Goal: Task Accomplishment & Management: Complete application form

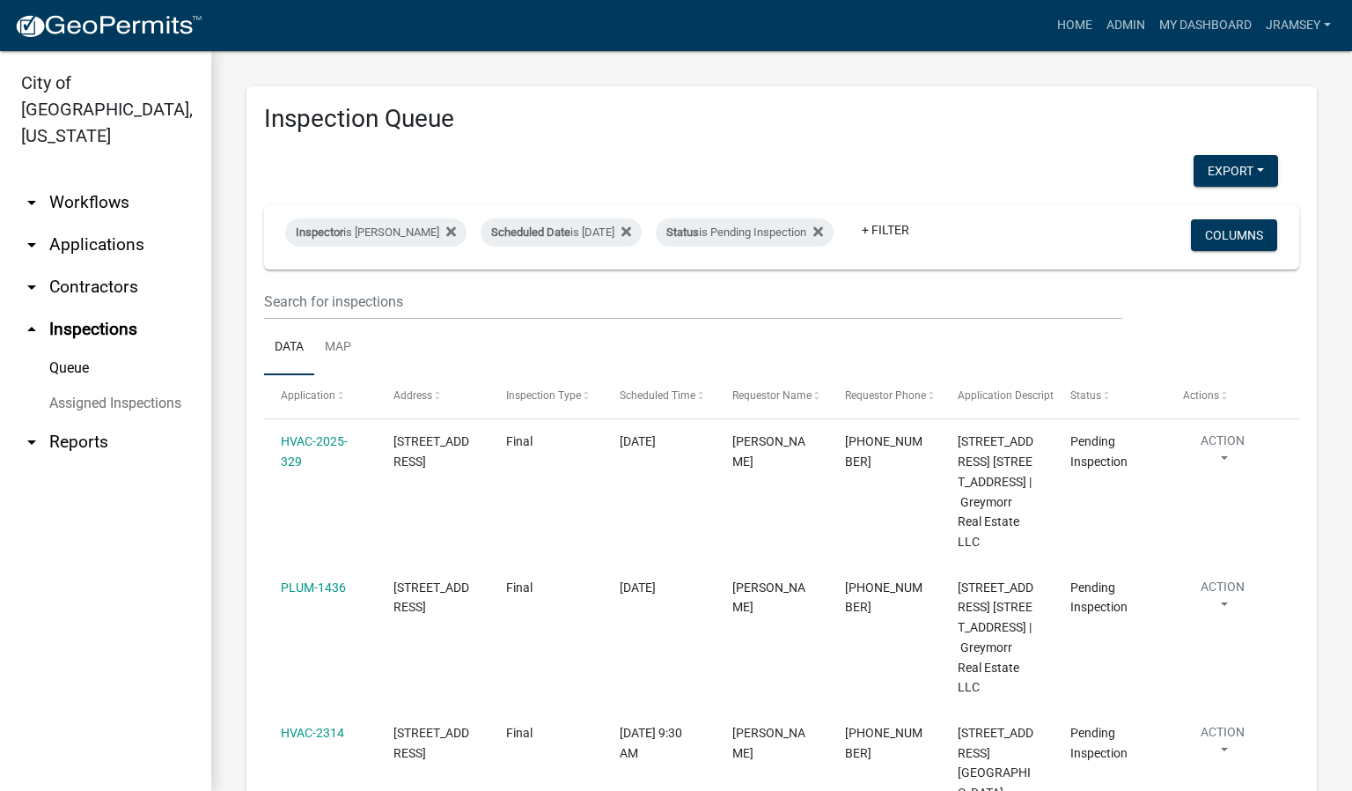
select select "2: 50"
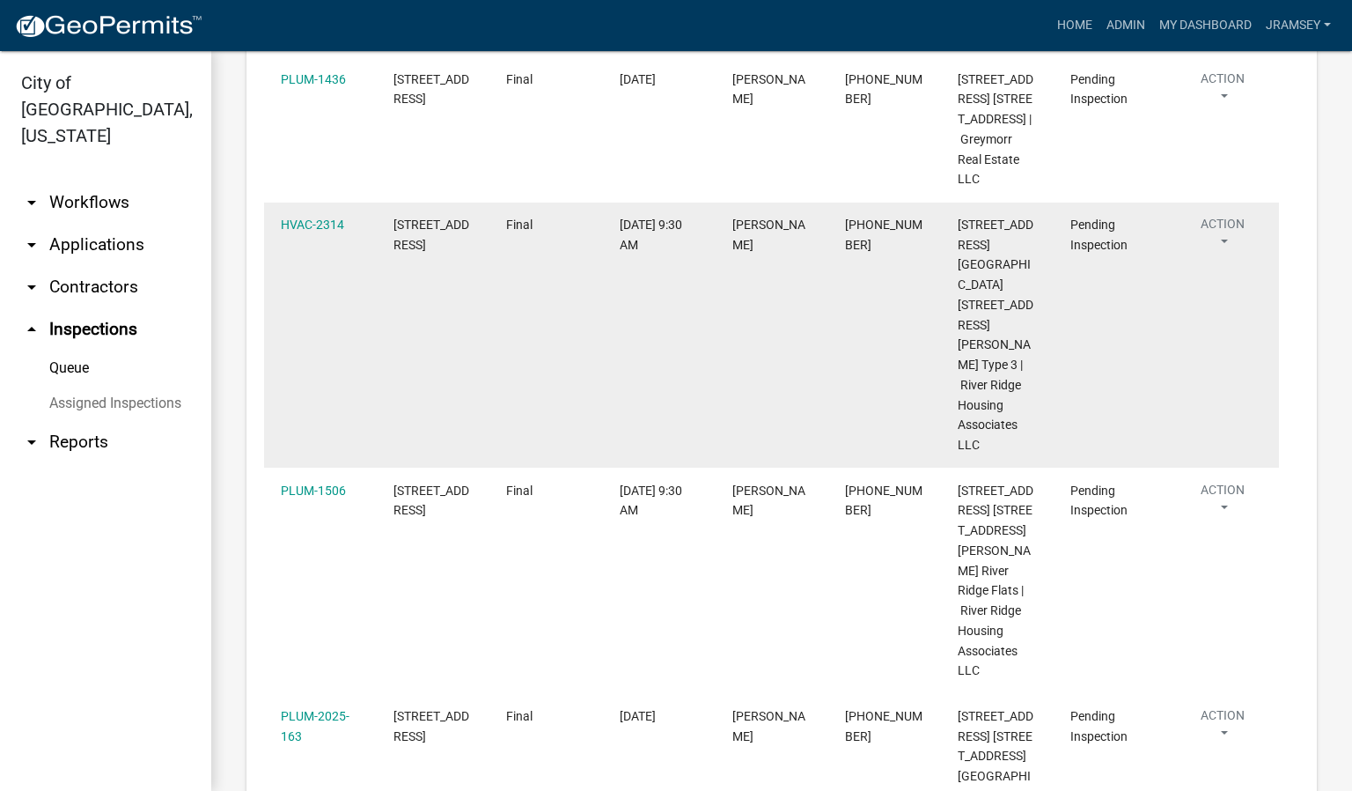
scroll to position [528, 0]
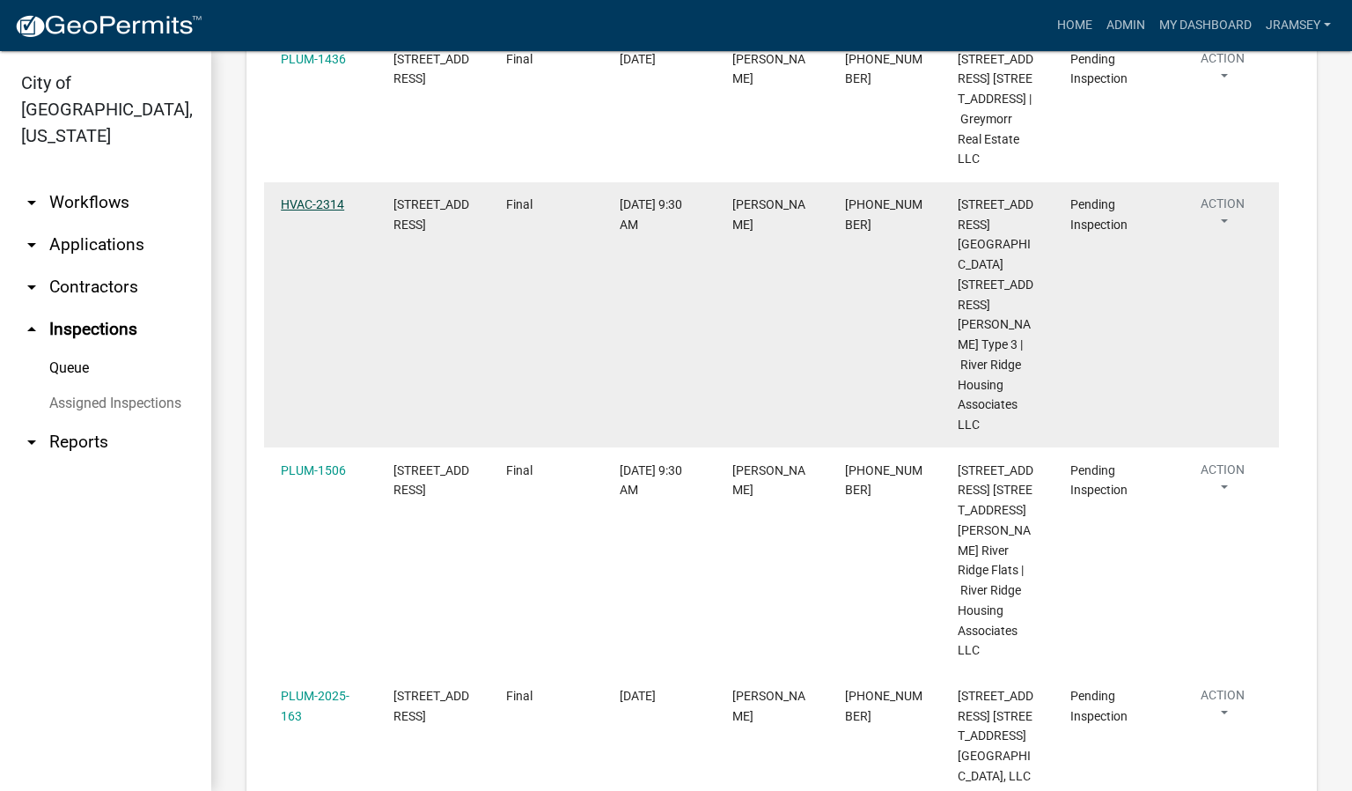
click at [312, 211] on link "HVAC-2314" at bounding box center [312, 204] width 63 height 14
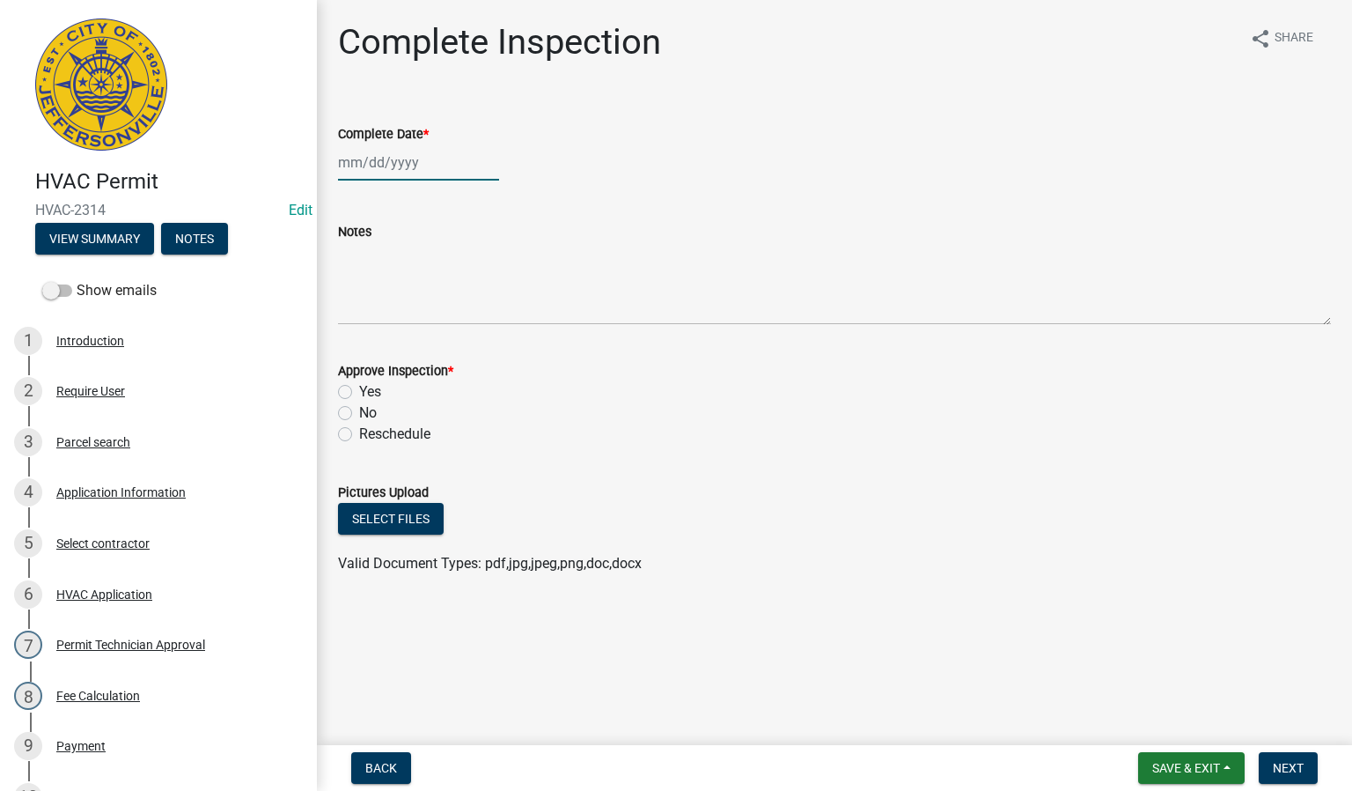
select select "8"
select select "2025"
click at [380, 167] on div "[PERSON_NAME] Feb Mar Apr [PERSON_NAME][DATE] Oct Nov [DATE] 1526 1527 1528 152…" at bounding box center [418, 162] width 161 height 36
click at [416, 339] on div "20" at bounding box center [412, 341] width 28 height 28
type input "[DATE]"
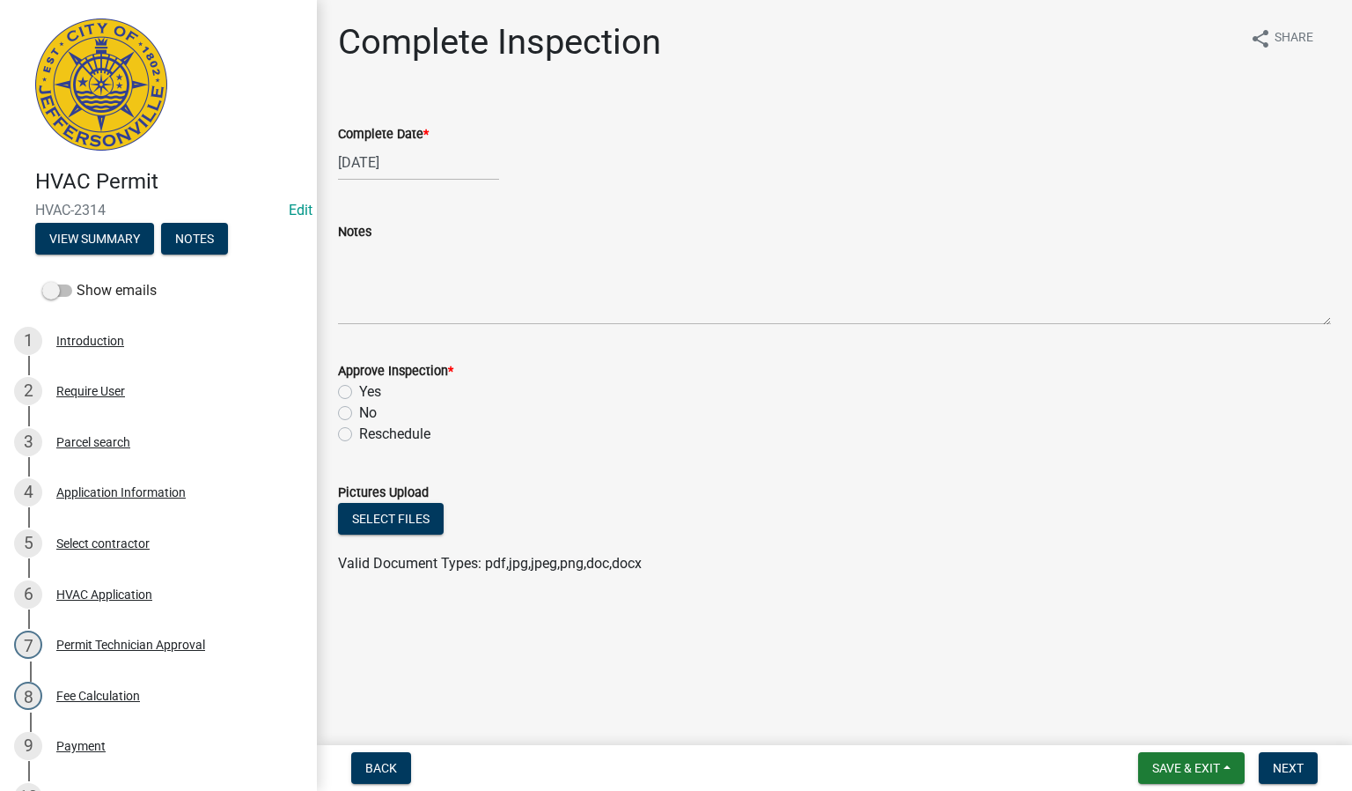
click at [359, 393] on label "Yes" at bounding box center [370, 391] width 22 height 21
click at [359, 393] on input "Yes" at bounding box center [364, 386] width 11 height 11
radio input "true"
click at [1292, 766] on span "Next" at bounding box center [1288, 768] width 31 height 14
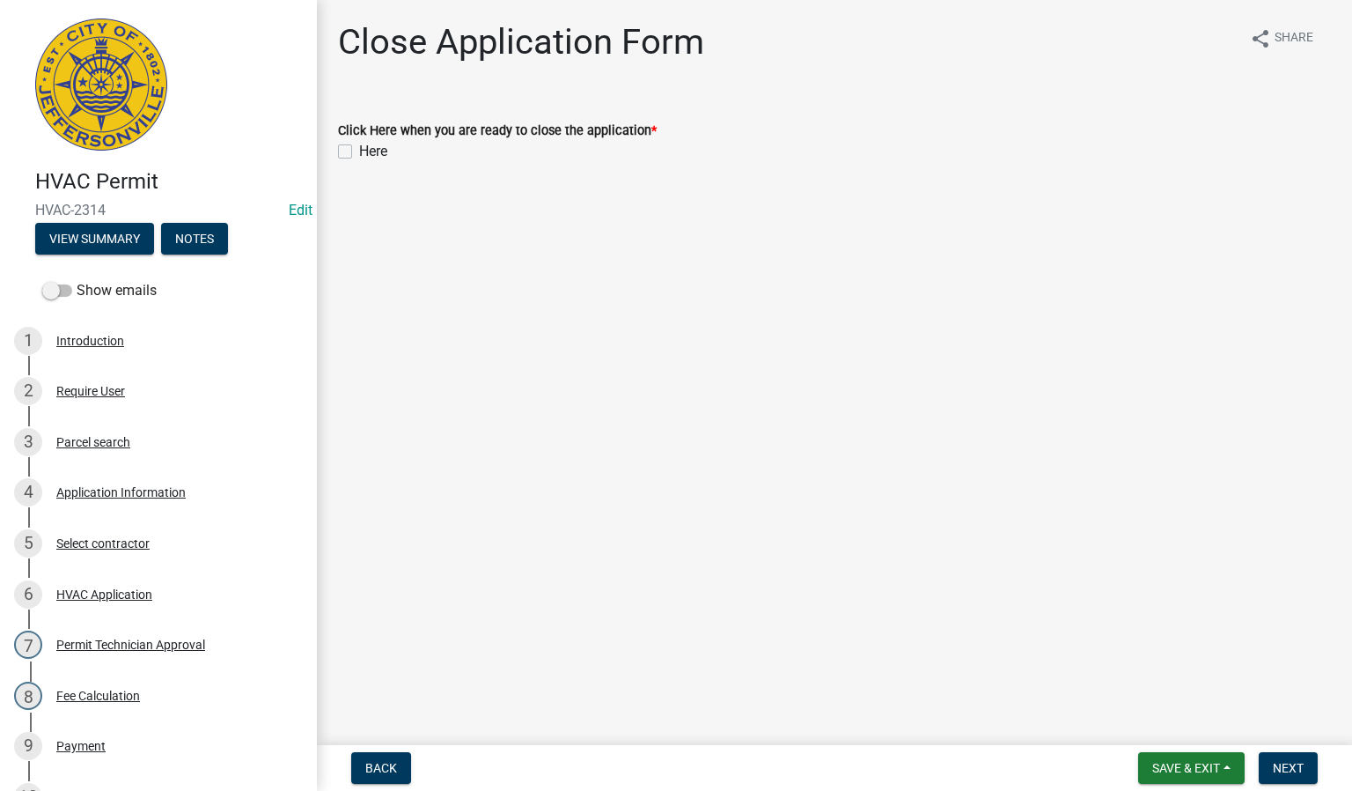
click at [359, 157] on label "Here" at bounding box center [373, 151] width 28 height 21
click at [359, 152] on input "Here" at bounding box center [364, 146] width 11 height 11
checkbox input "true"
click at [1284, 766] on span "Next" at bounding box center [1288, 768] width 31 height 14
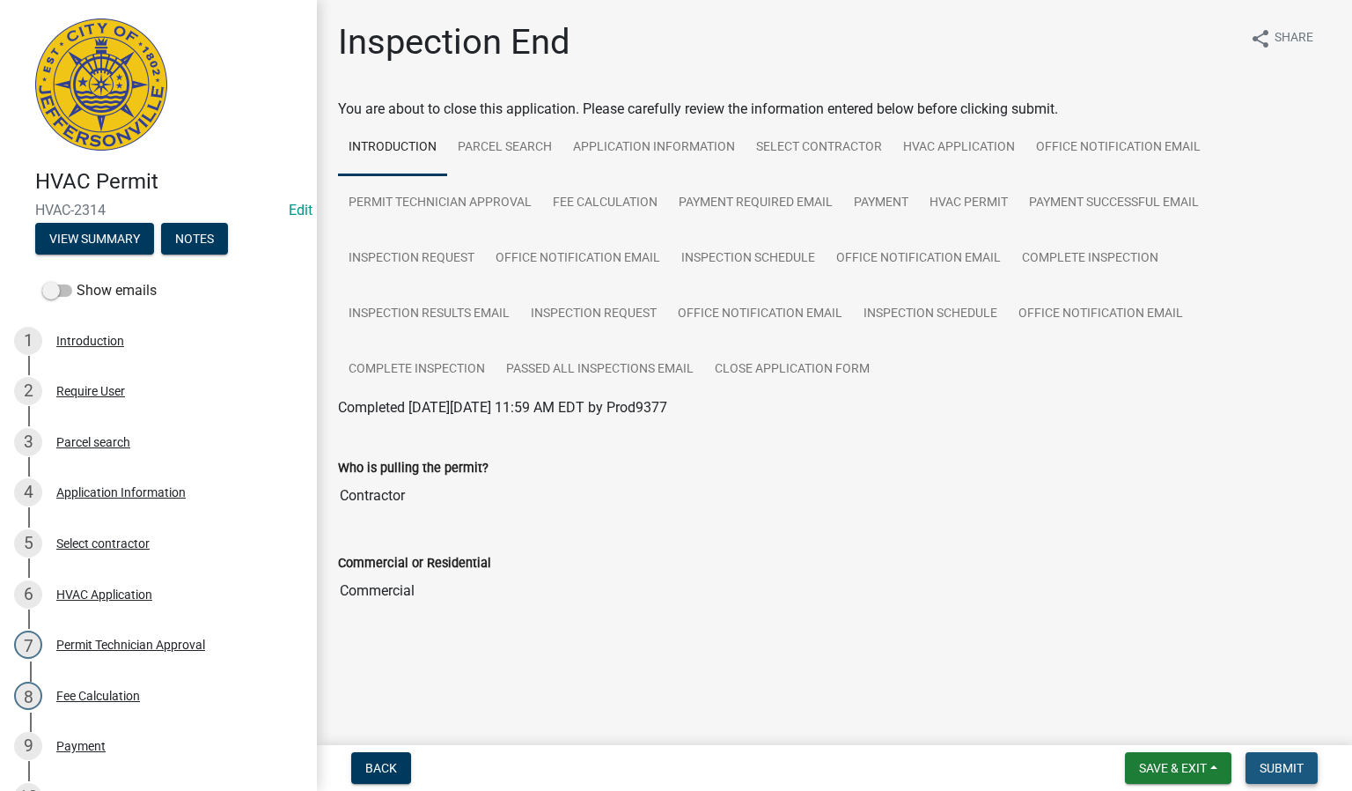
click at [1276, 761] on span "Submit" at bounding box center [1282, 768] width 44 height 14
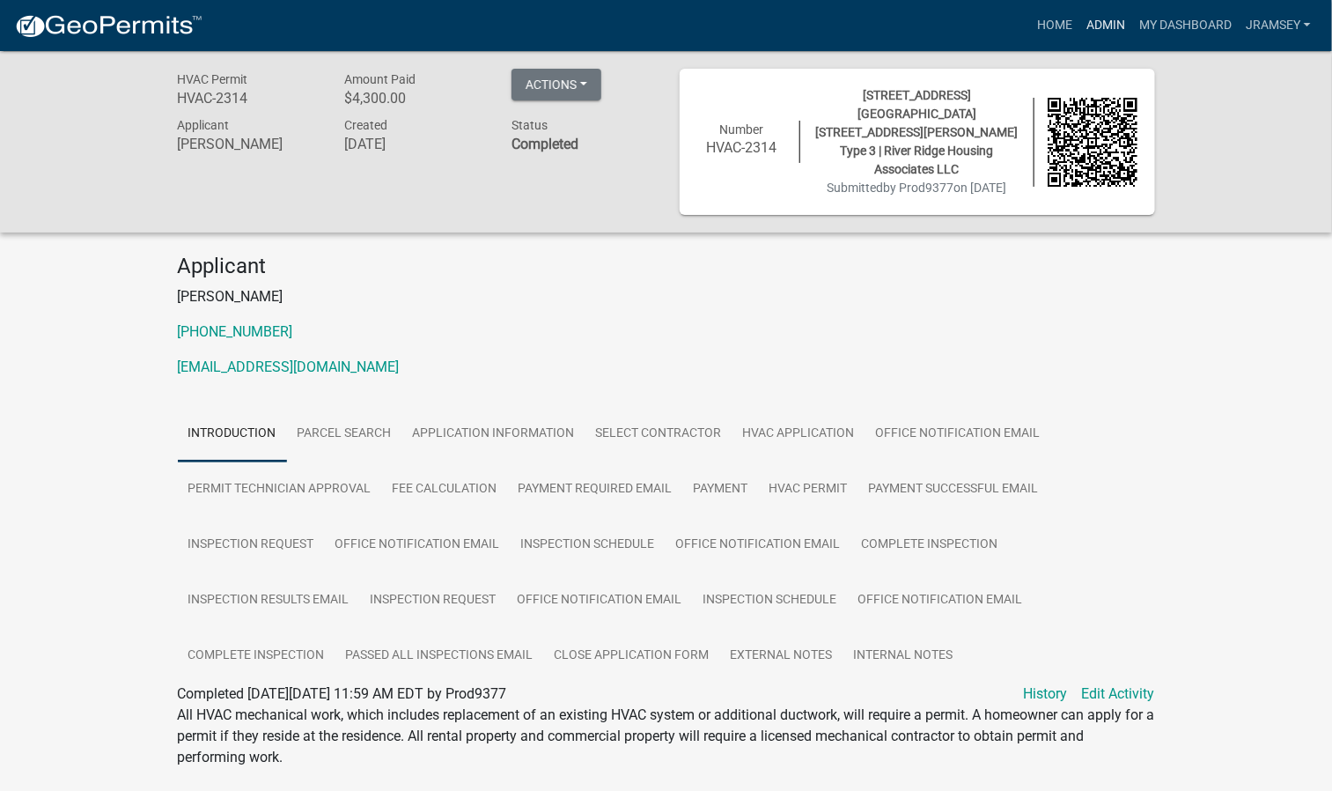
click at [1107, 13] on link "Admin" at bounding box center [1105, 25] width 53 height 33
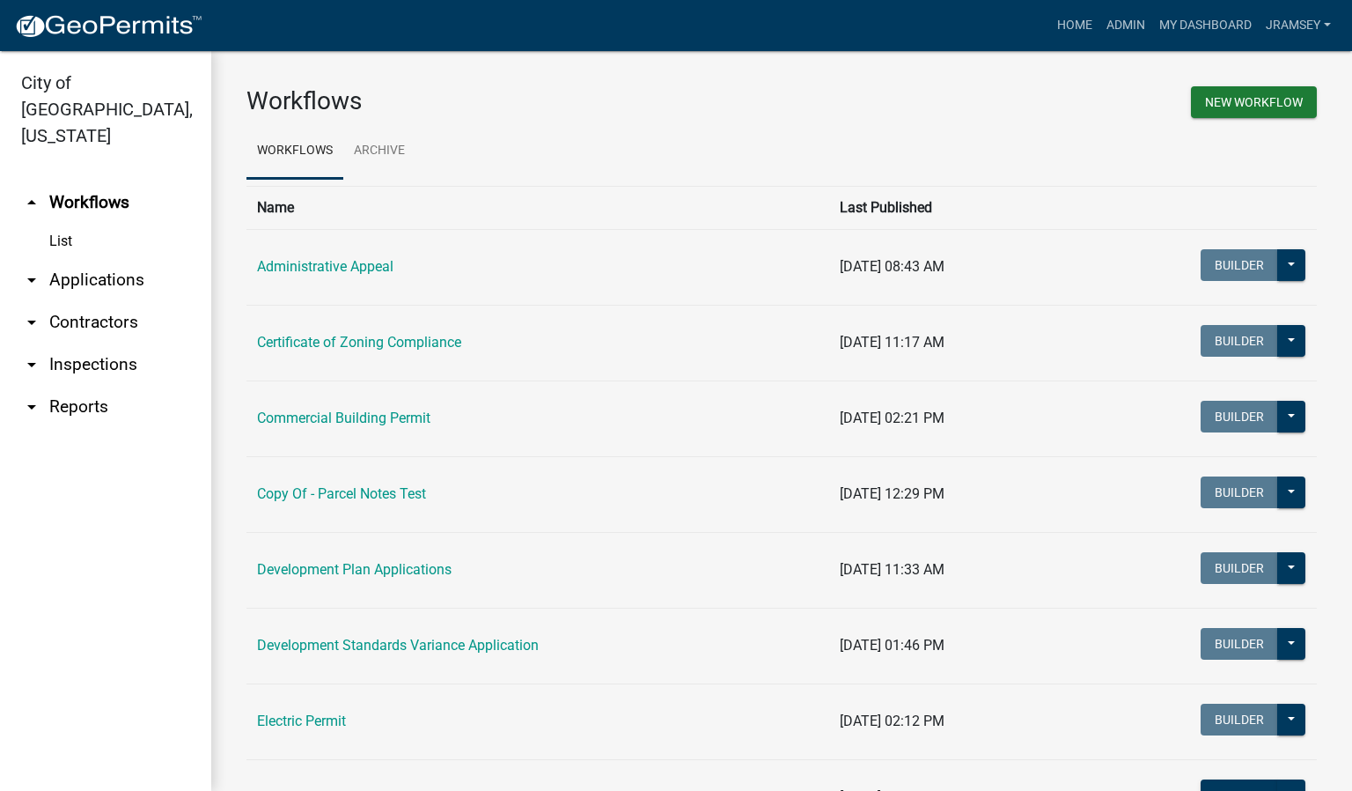
click at [92, 344] on link "arrow_drop_down Inspections" at bounding box center [105, 364] width 211 height 42
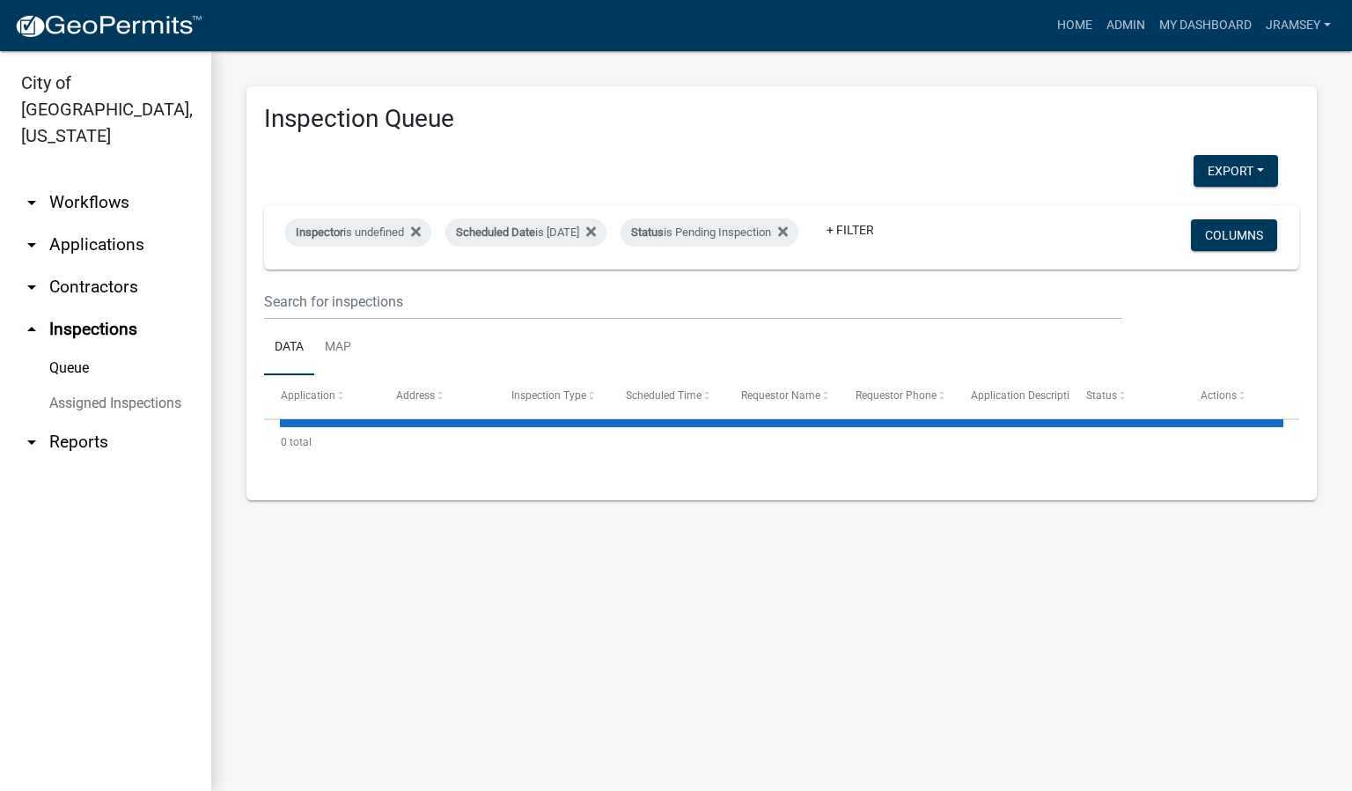
select select "2: 50"
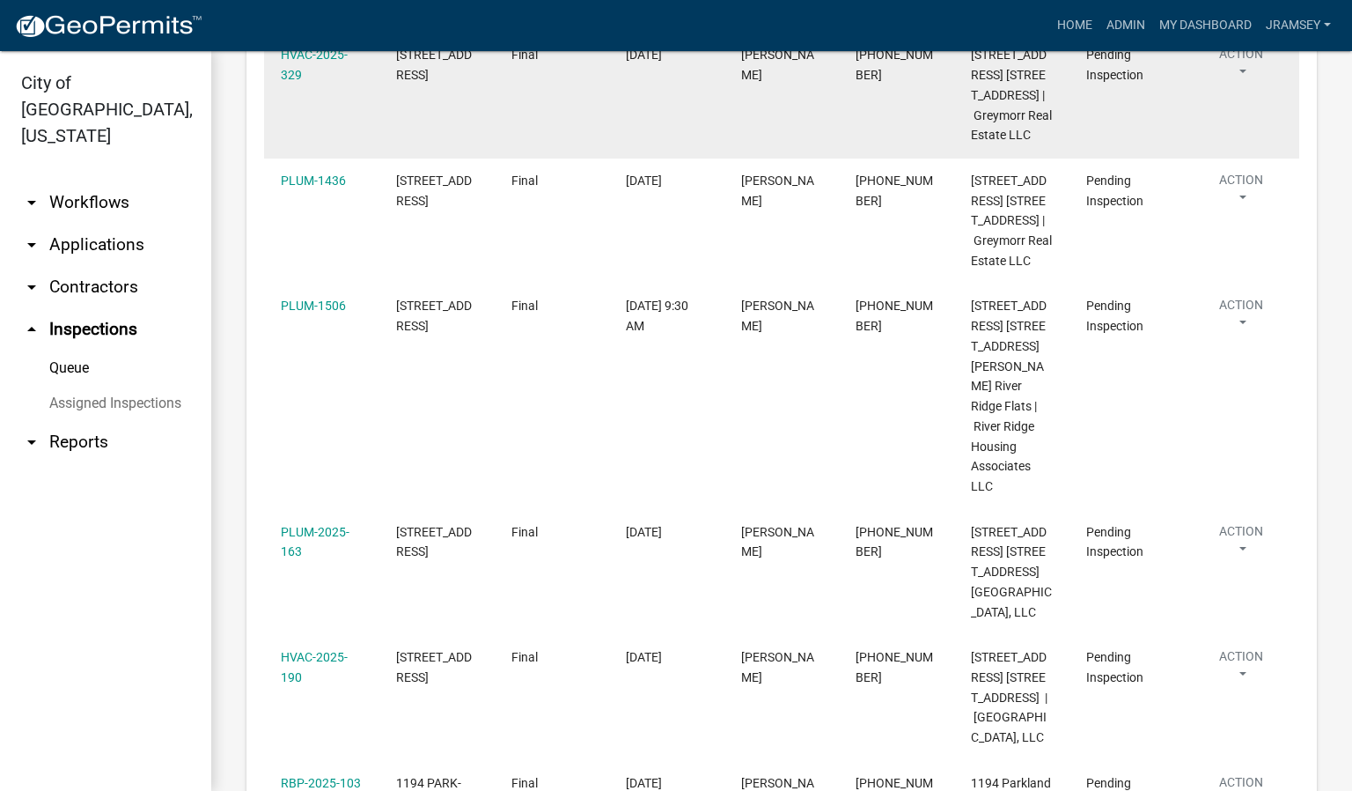
scroll to position [396, 0]
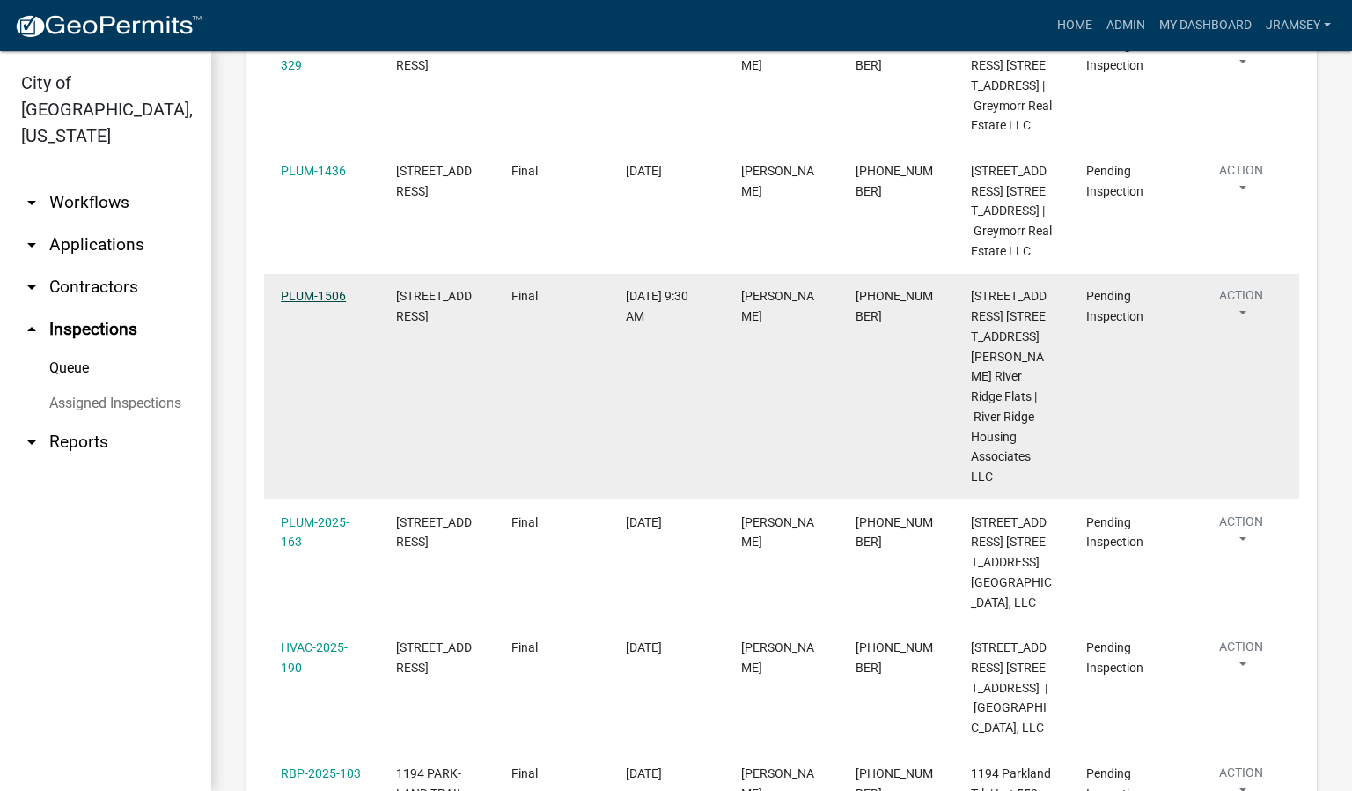
click at [317, 303] on link "PLUM-1506" at bounding box center [313, 296] width 65 height 14
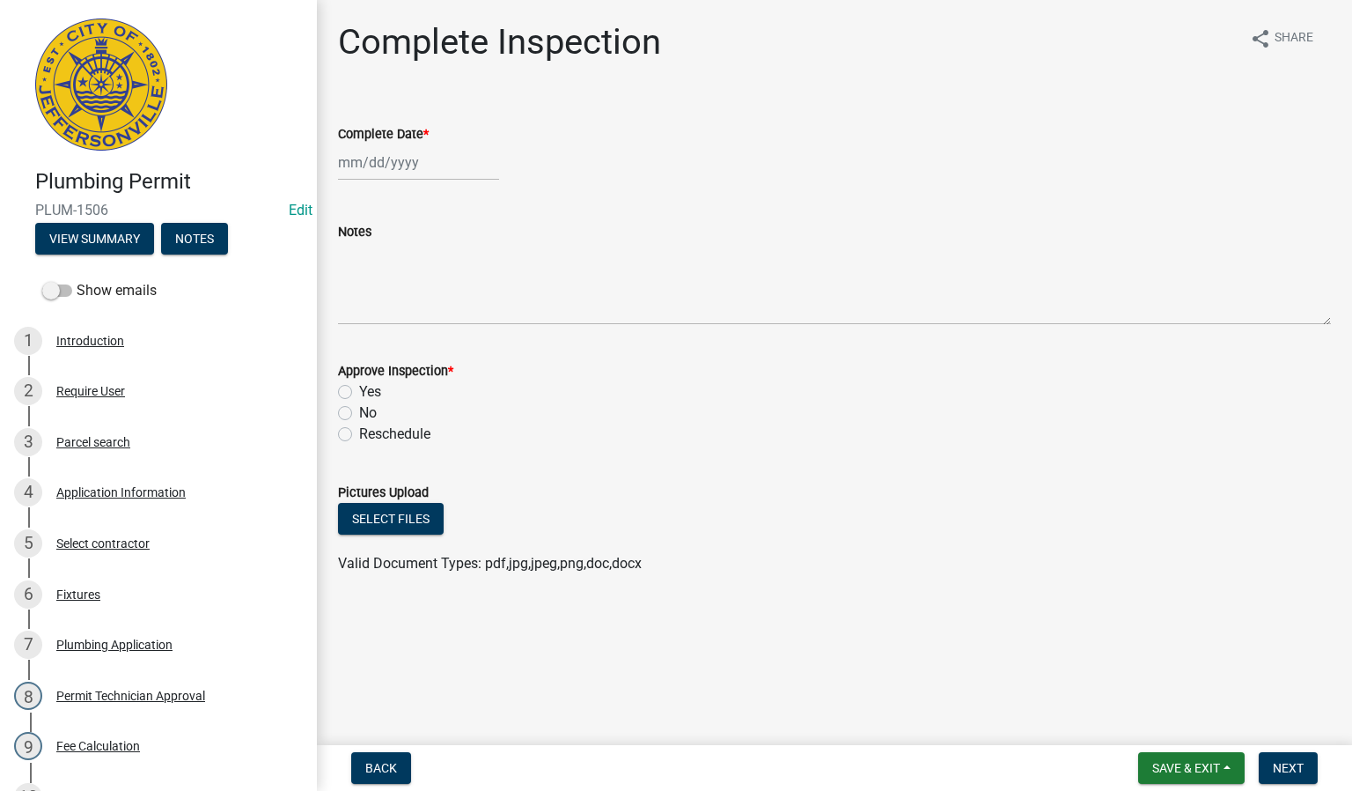
click at [388, 154] on div at bounding box center [418, 162] width 161 height 36
select select "8"
select select "2025"
click at [421, 334] on div "20" at bounding box center [412, 341] width 28 height 28
type input "[DATE]"
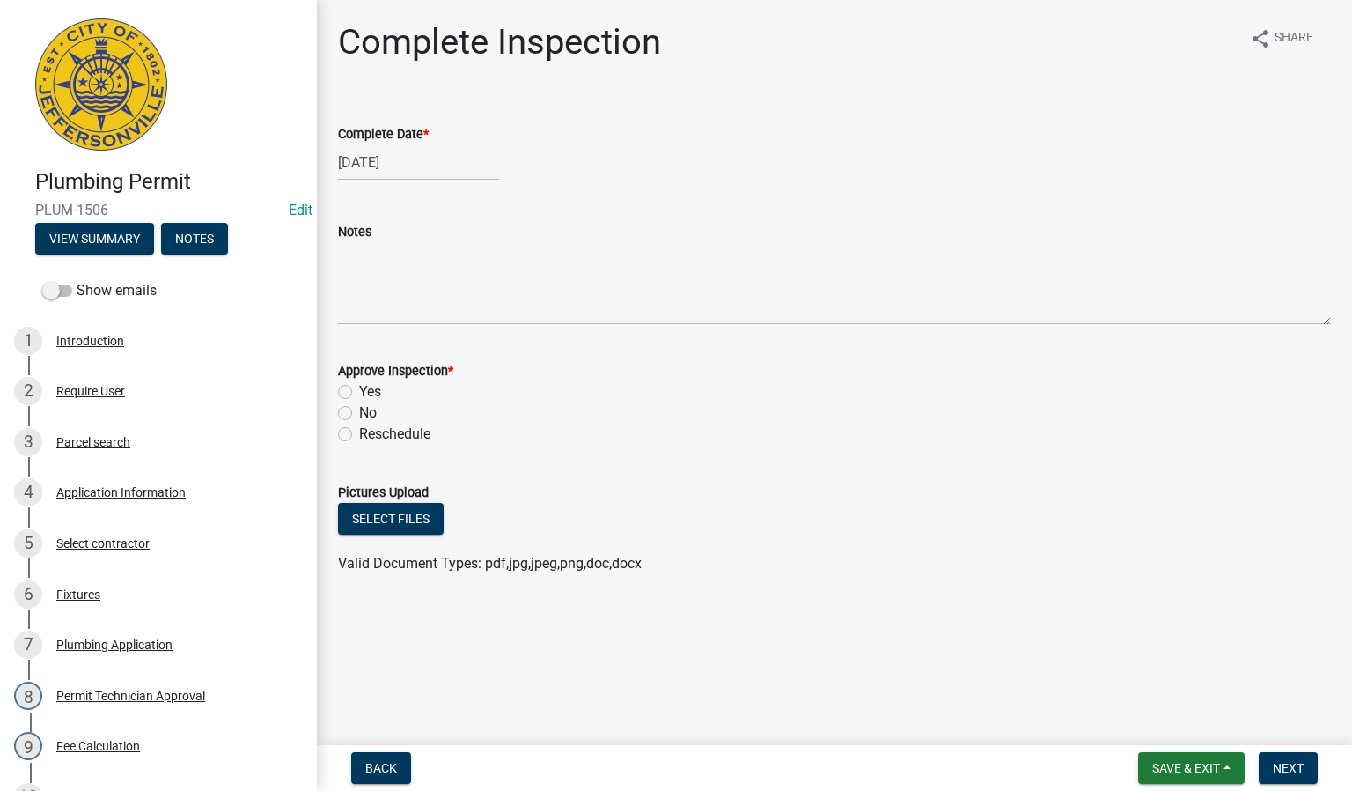
click at [359, 389] on label "Yes" at bounding box center [370, 391] width 22 height 21
click at [359, 389] on input "Yes" at bounding box center [364, 386] width 11 height 11
radio input "true"
click at [1297, 763] on span "Next" at bounding box center [1288, 768] width 31 height 14
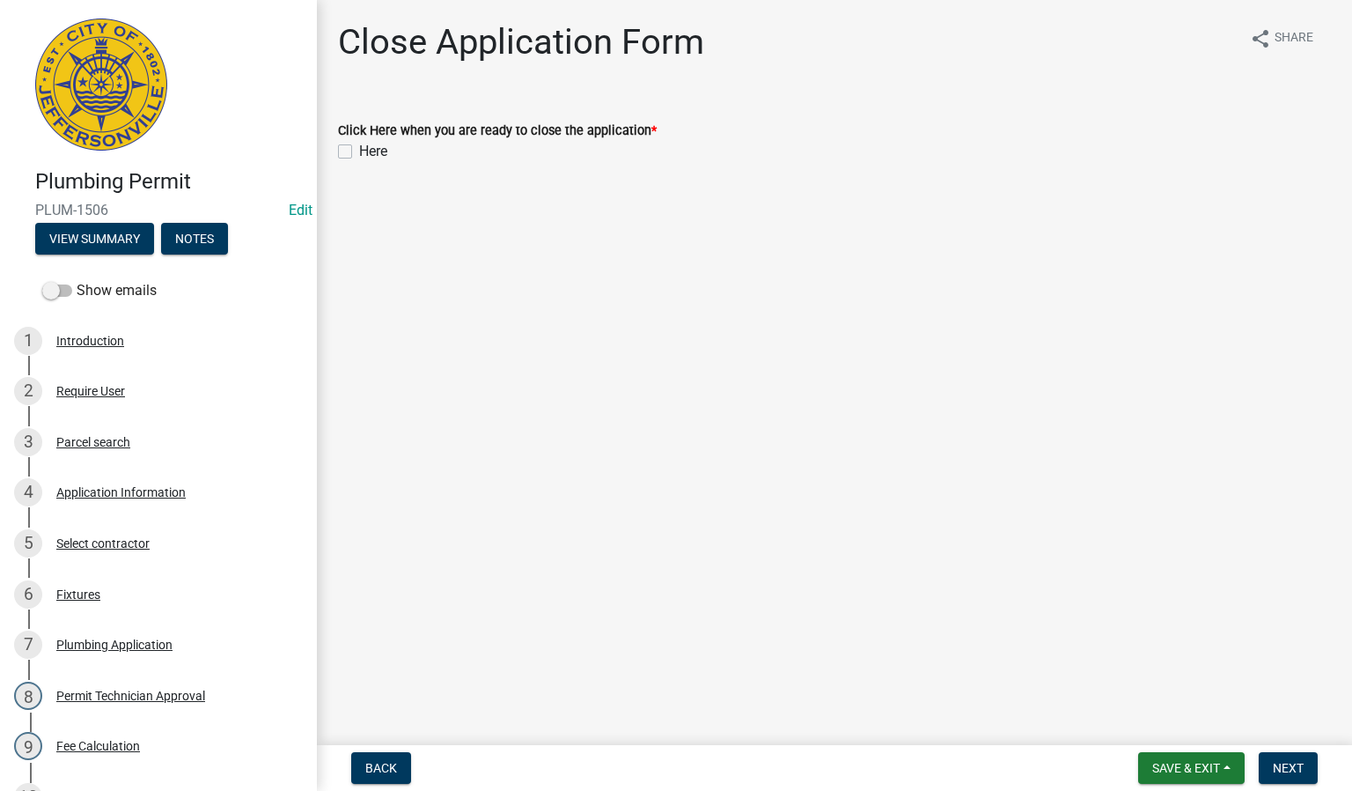
click at [359, 153] on label "Here" at bounding box center [373, 151] width 28 height 21
click at [359, 152] on input "Here" at bounding box center [364, 146] width 11 height 11
checkbox input "true"
click at [1290, 756] on button "Next" at bounding box center [1288, 768] width 59 height 32
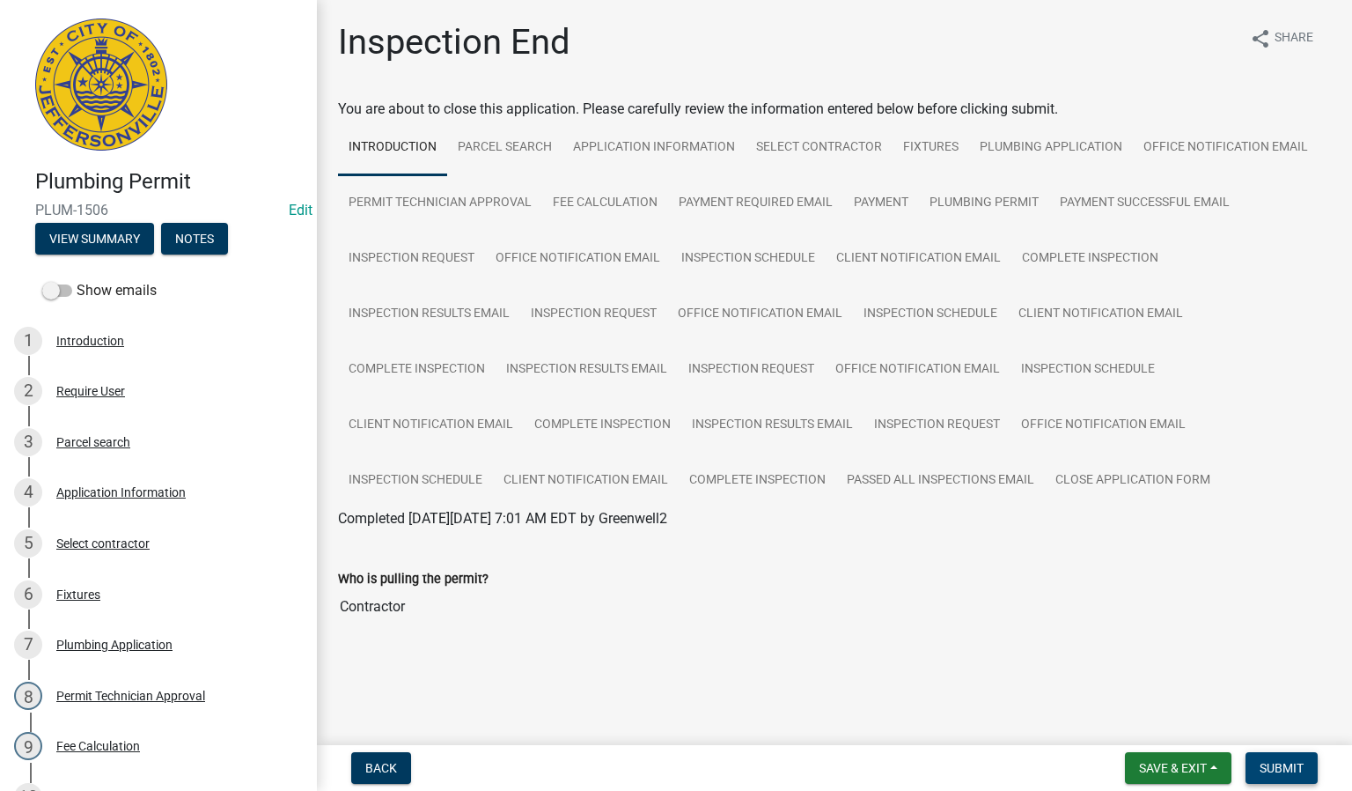
click at [1294, 769] on span "Submit" at bounding box center [1282, 768] width 44 height 14
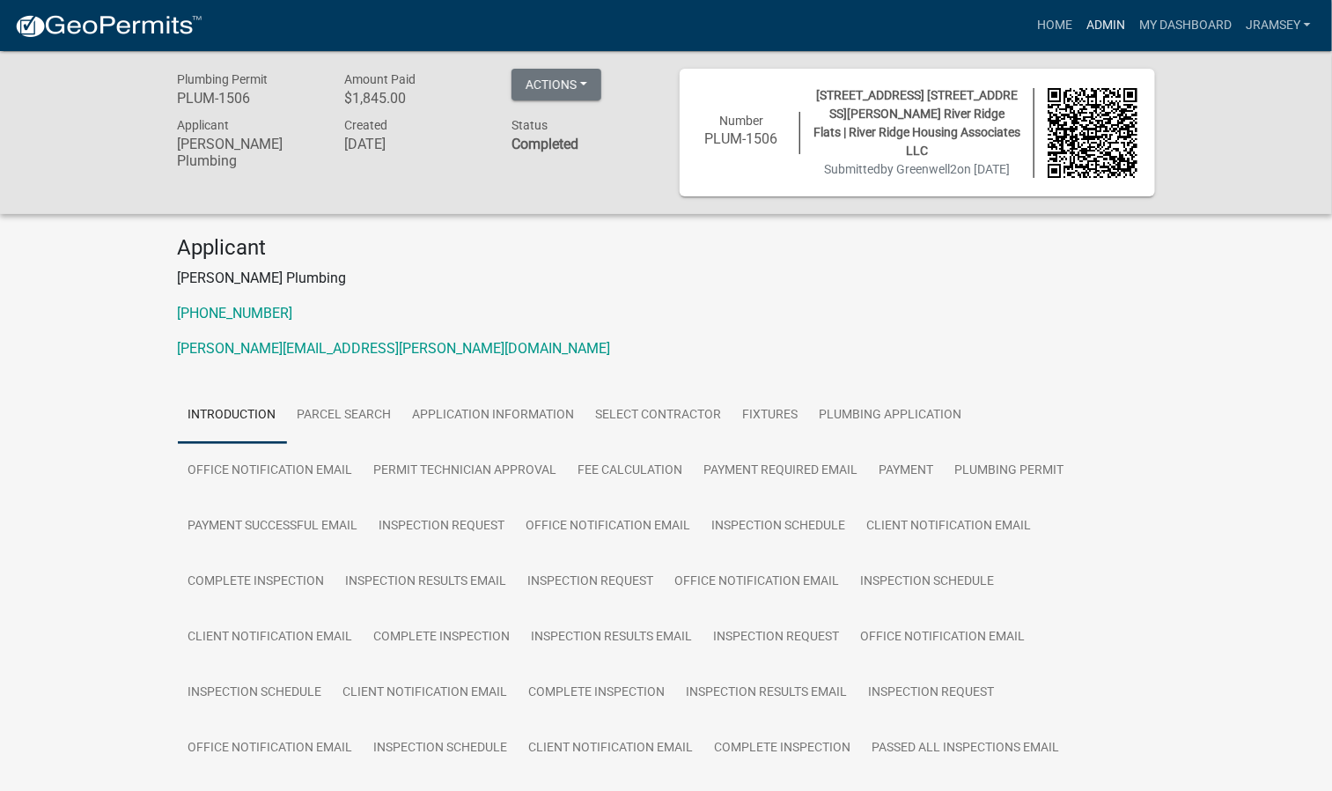
click at [1099, 25] on link "Admin" at bounding box center [1105, 25] width 53 height 33
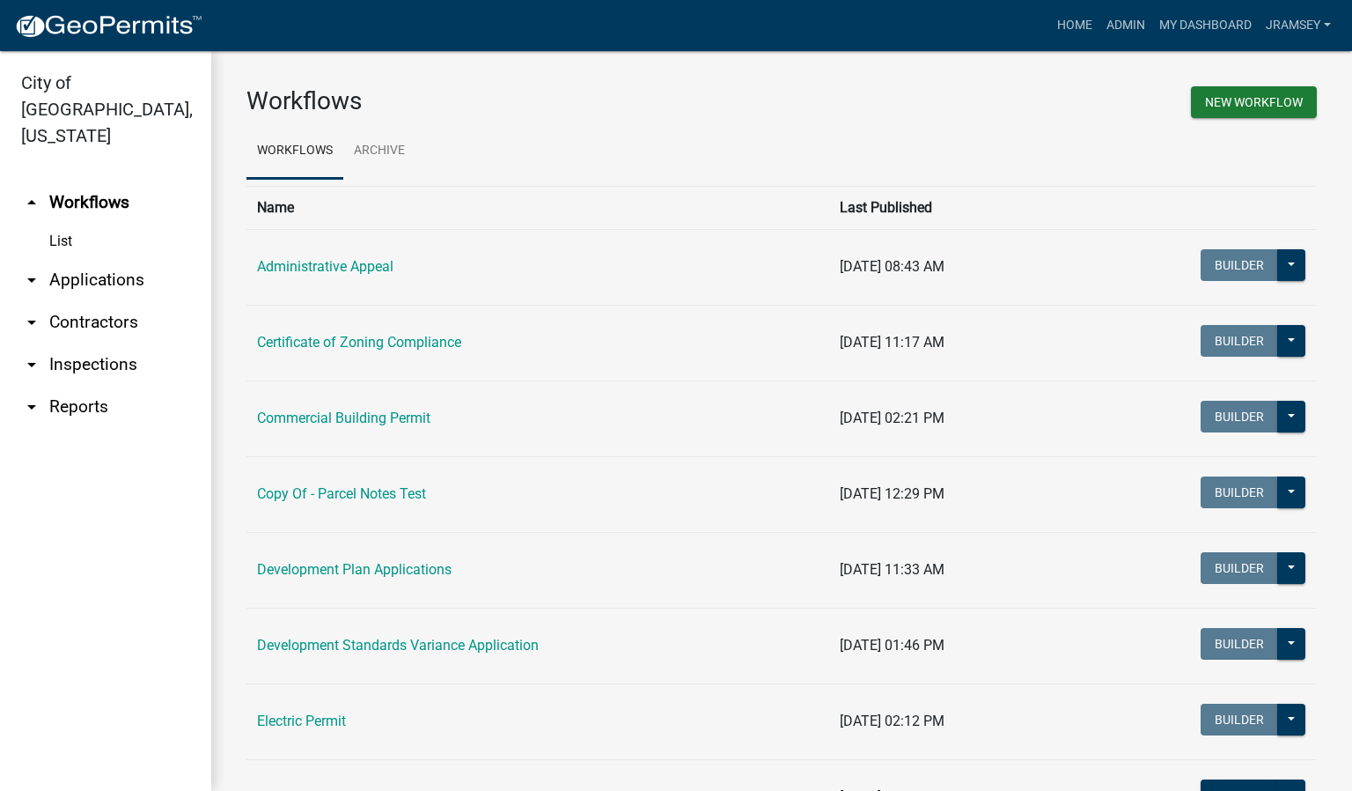
click at [83, 343] on link "arrow_drop_down Inspections" at bounding box center [105, 364] width 211 height 42
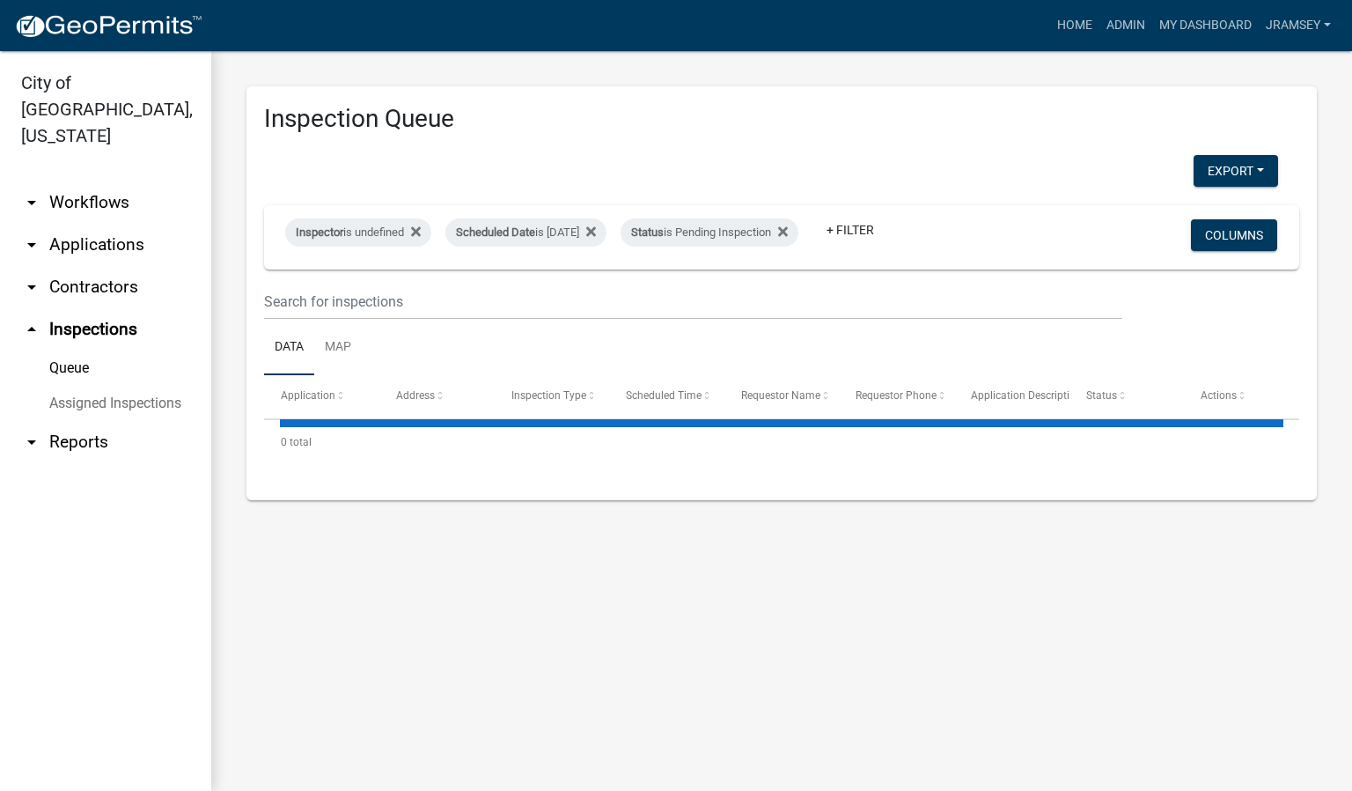
select select "2: 50"
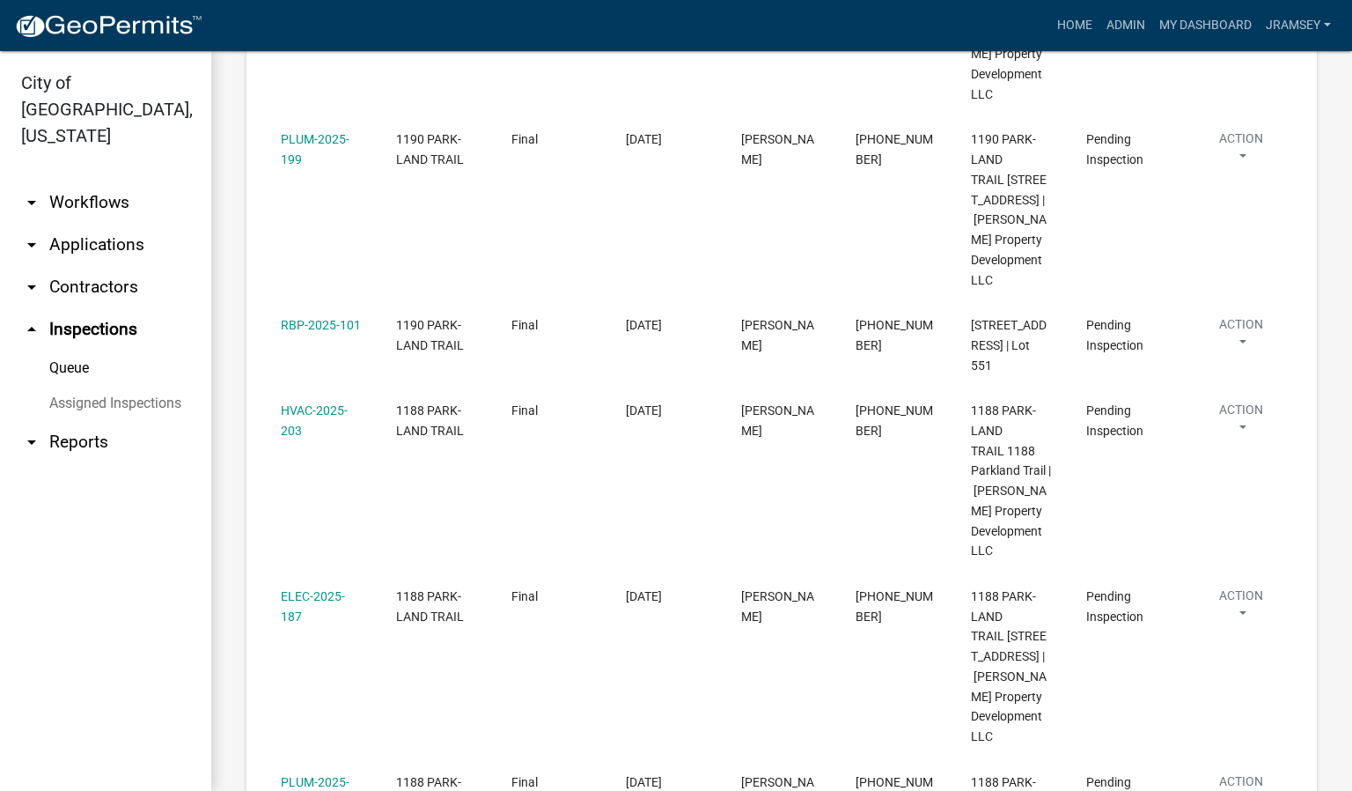
scroll to position [1339, 0]
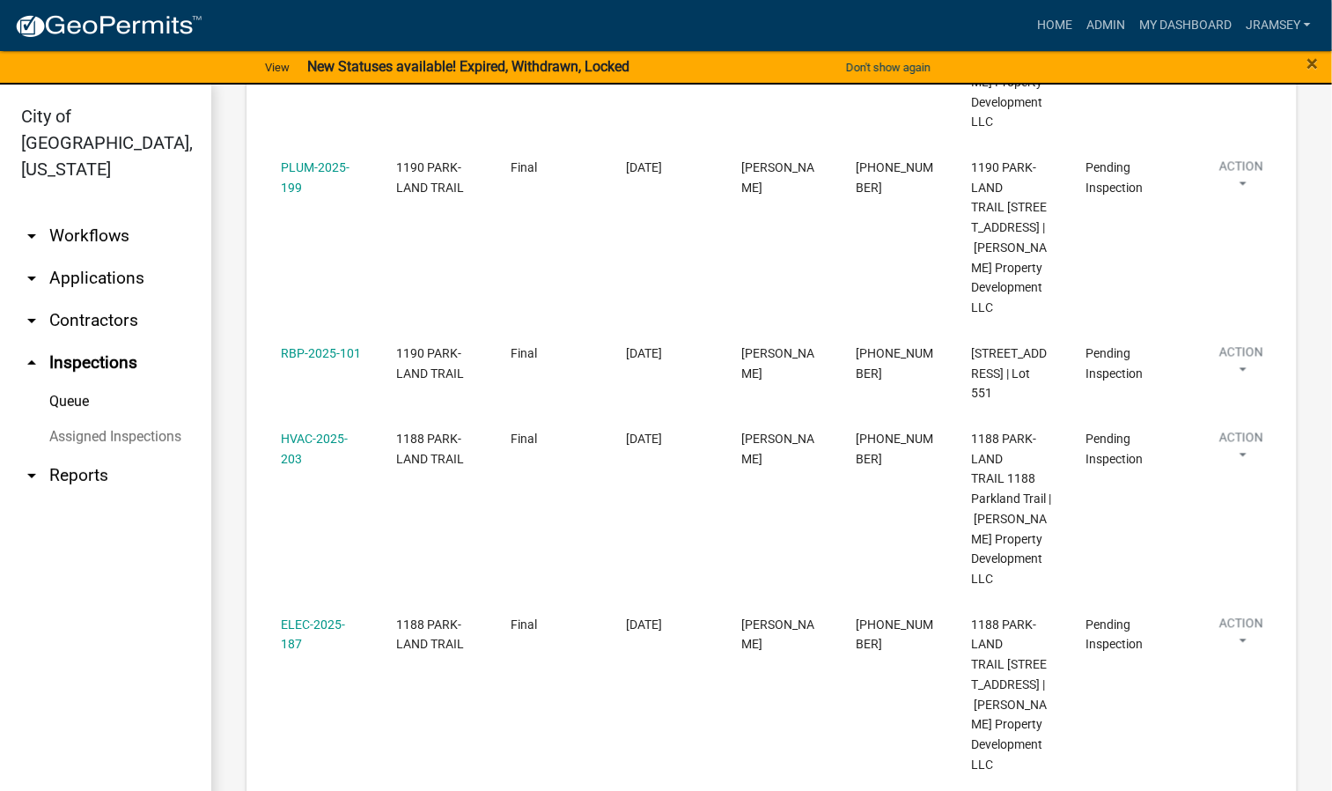
click at [0, 107] on link "City of [GEOGRAPHIC_DATA], [US_STATE]" at bounding box center [98, 143] width 197 height 88
click at [1310, 66] on span "×" at bounding box center [1312, 63] width 11 height 25
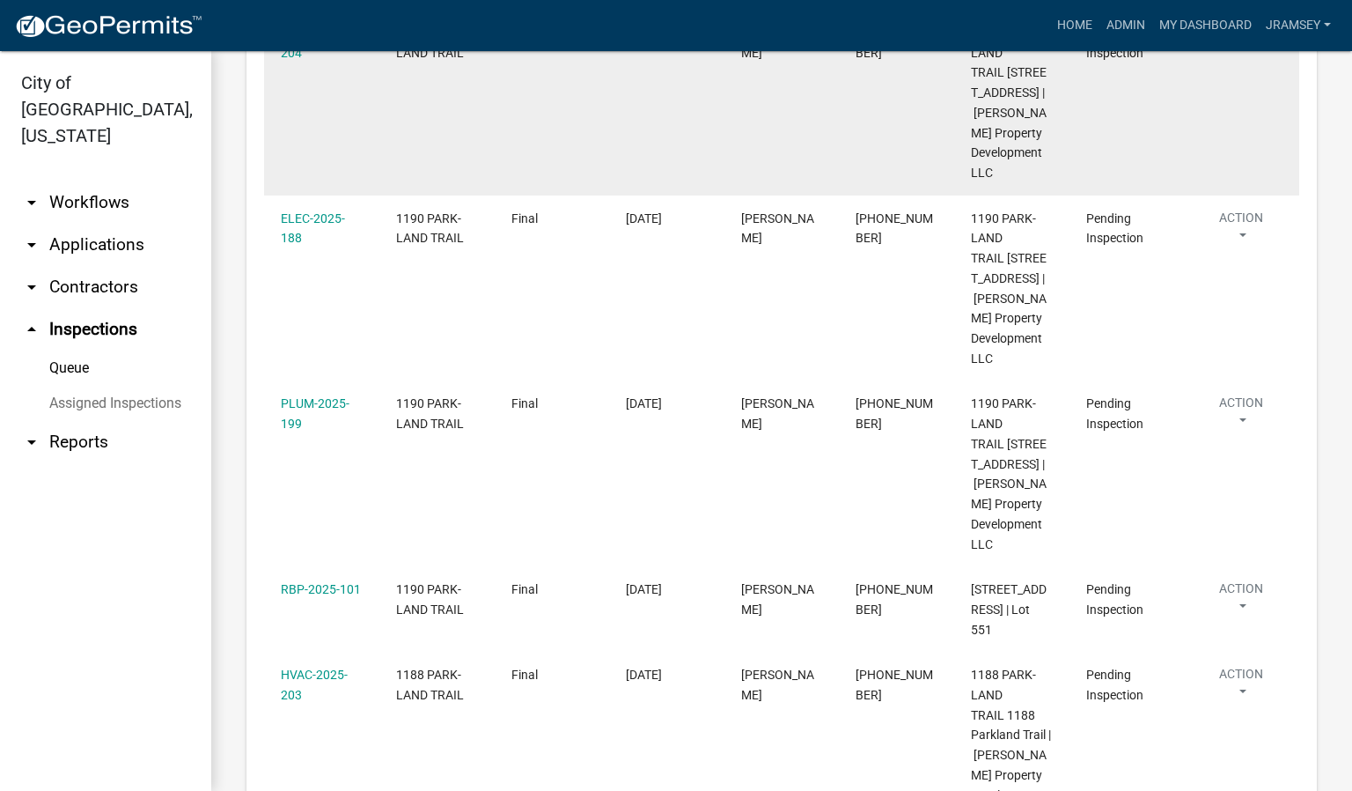
scroll to position [1075, 0]
